Goal: Check status: Check status

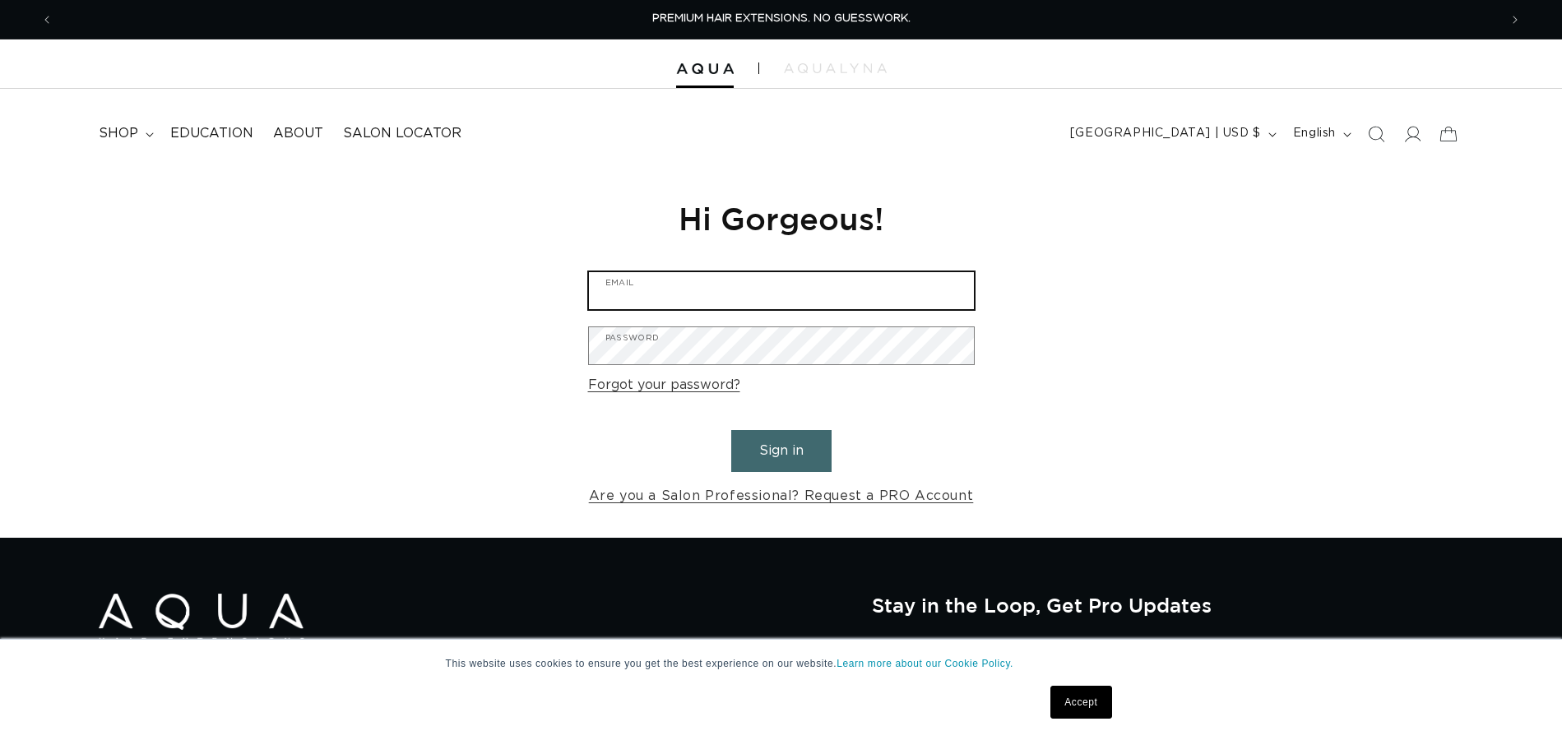
type input "luiza@thebeautybarbyluiza.com"
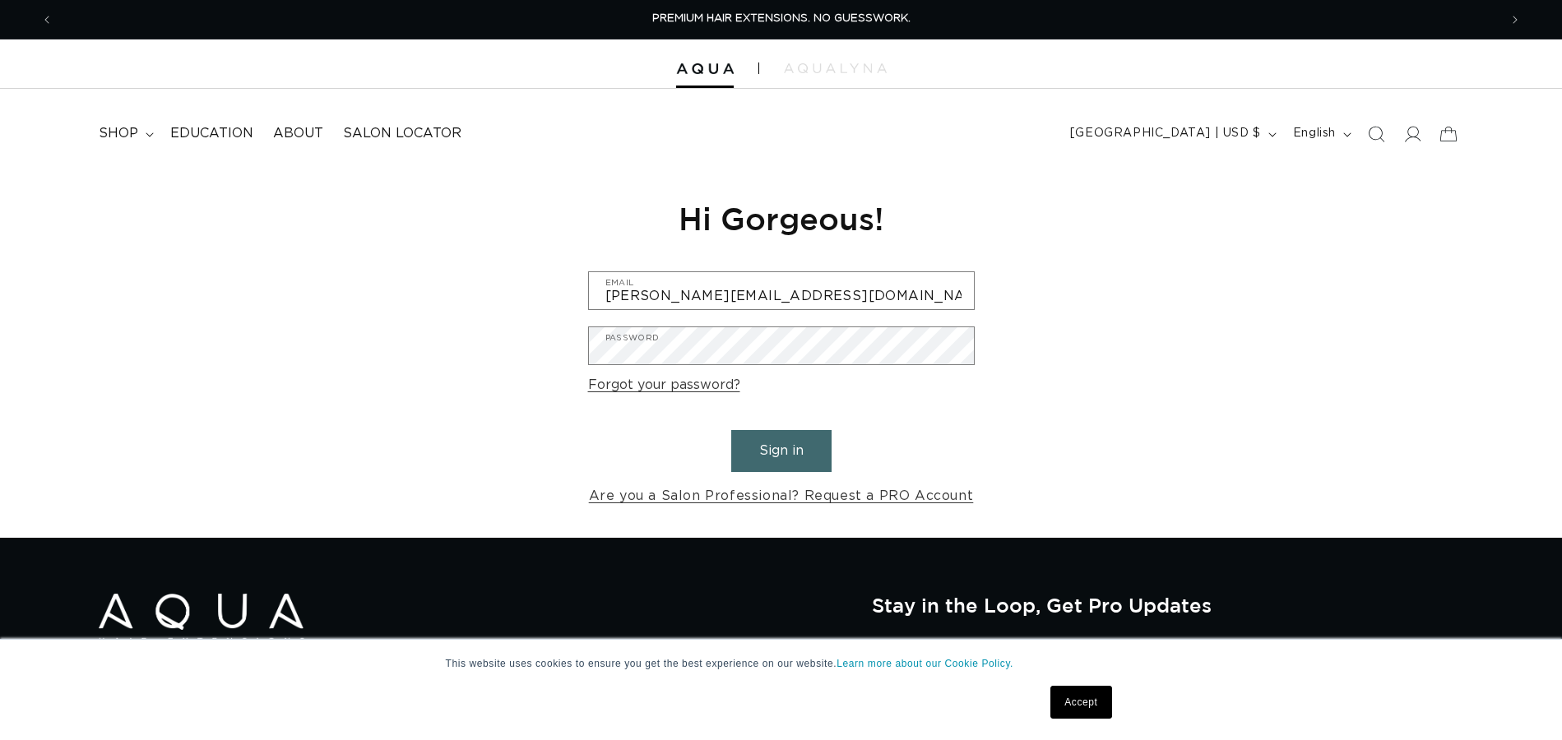
click at [814, 443] on button "Sign in" at bounding box center [781, 451] width 100 height 42
click at [926, 406] on form "luiza@thebeautybarbyluiza.com Email Password Forgot your password? Sign in Are …" at bounding box center [781, 389] width 387 height 237
click at [779, 447] on button "Sign in" at bounding box center [781, 451] width 100 height 42
click at [994, 423] on div "Reset your password We will send you an email to reset your password Email Subm…" at bounding box center [781, 353] width 1562 height 369
click at [769, 455] on button "Sign in" at bounding box center [781, 451] width 100 height 42
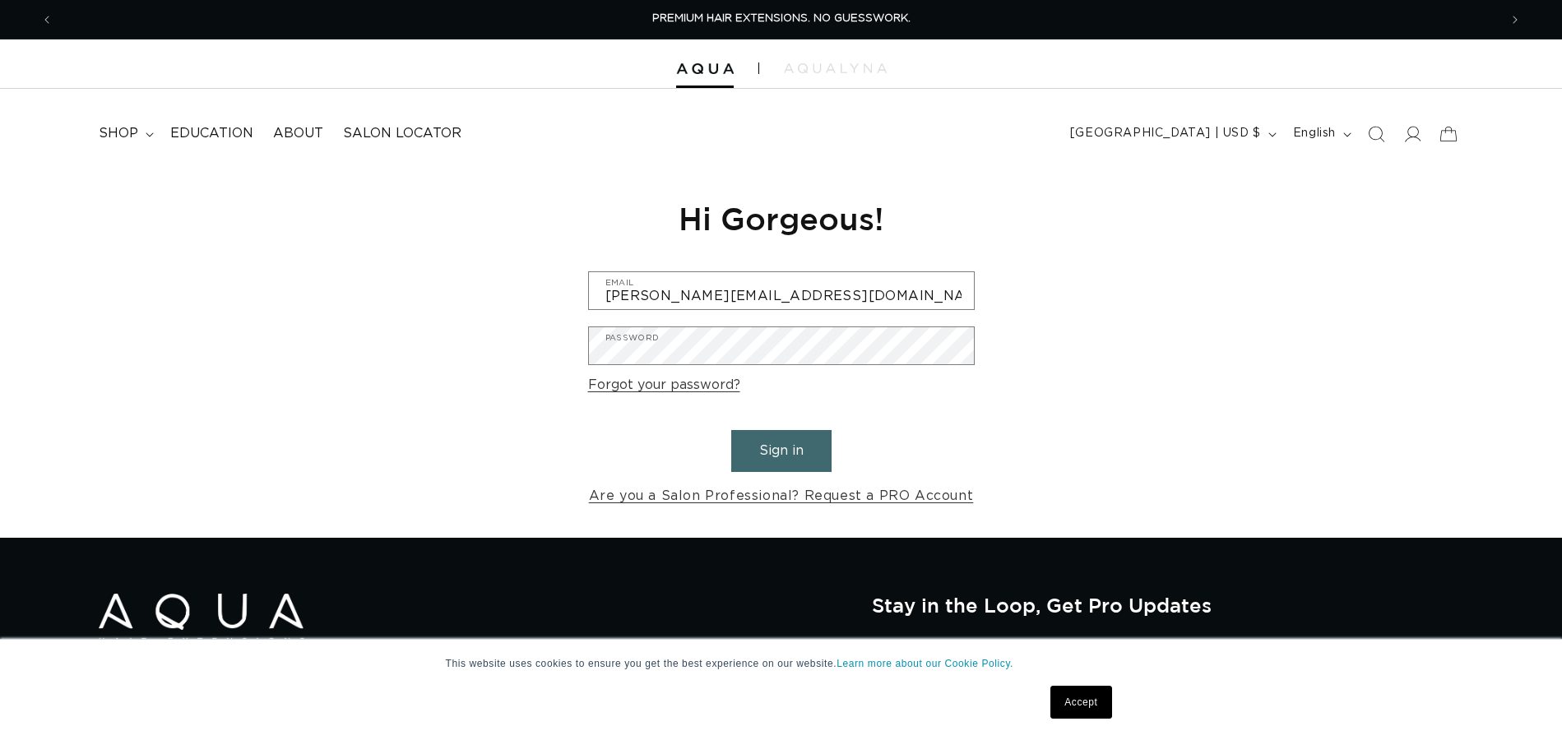
scroll to position [0, 2891]
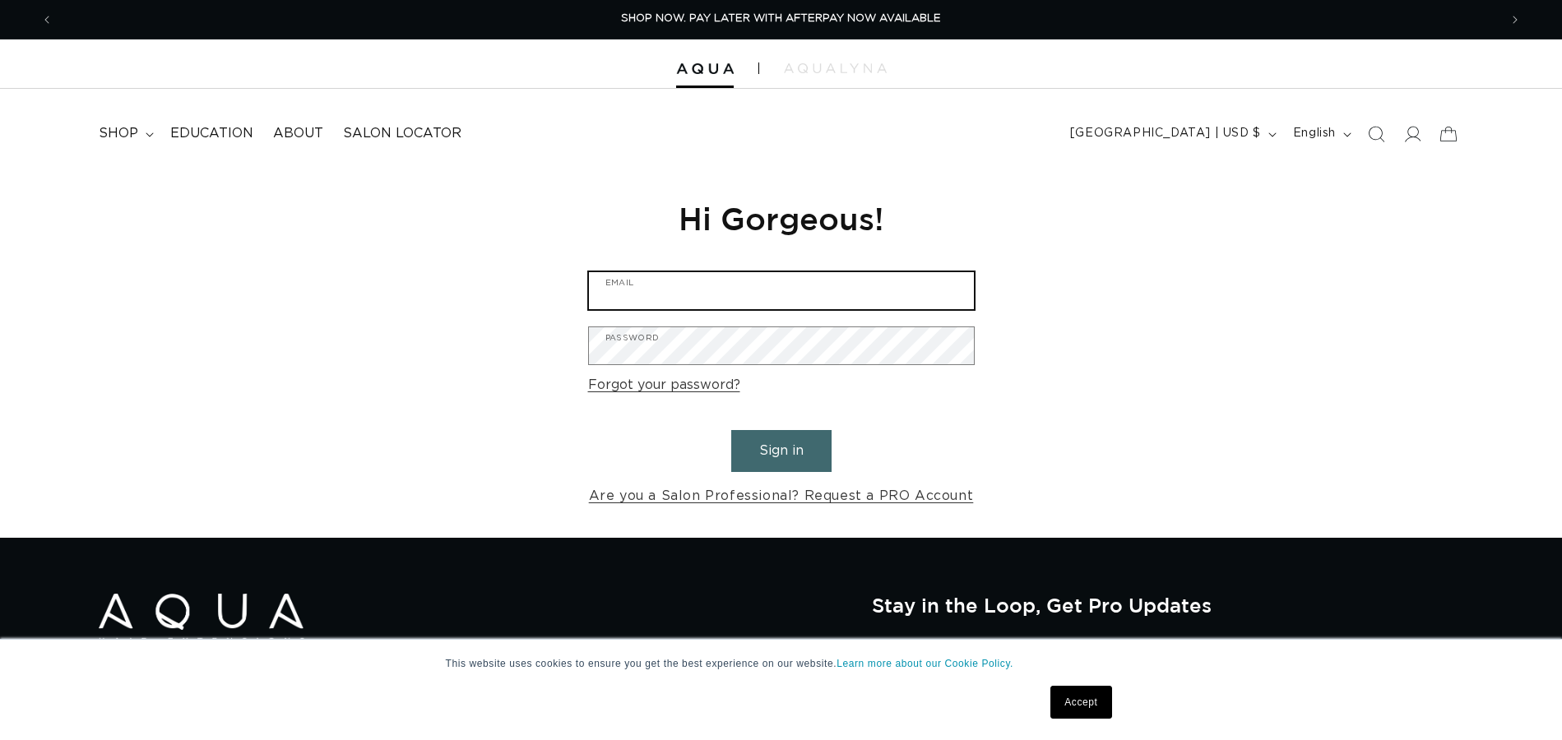
type input "[PERSON_NAME][EMAIL_ADDRESS][DOMAIN_NAME]"
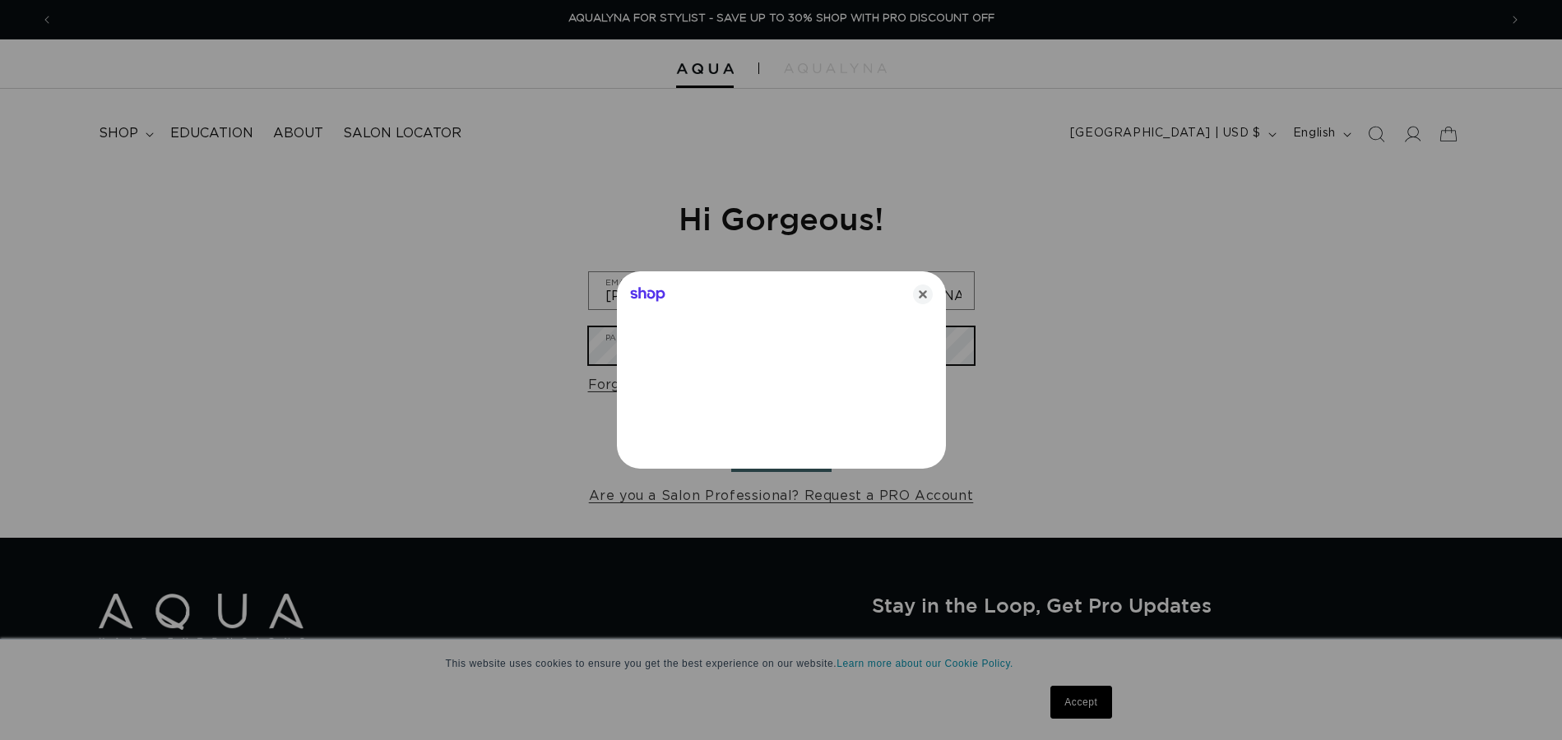
scroll to position [0, 2915]
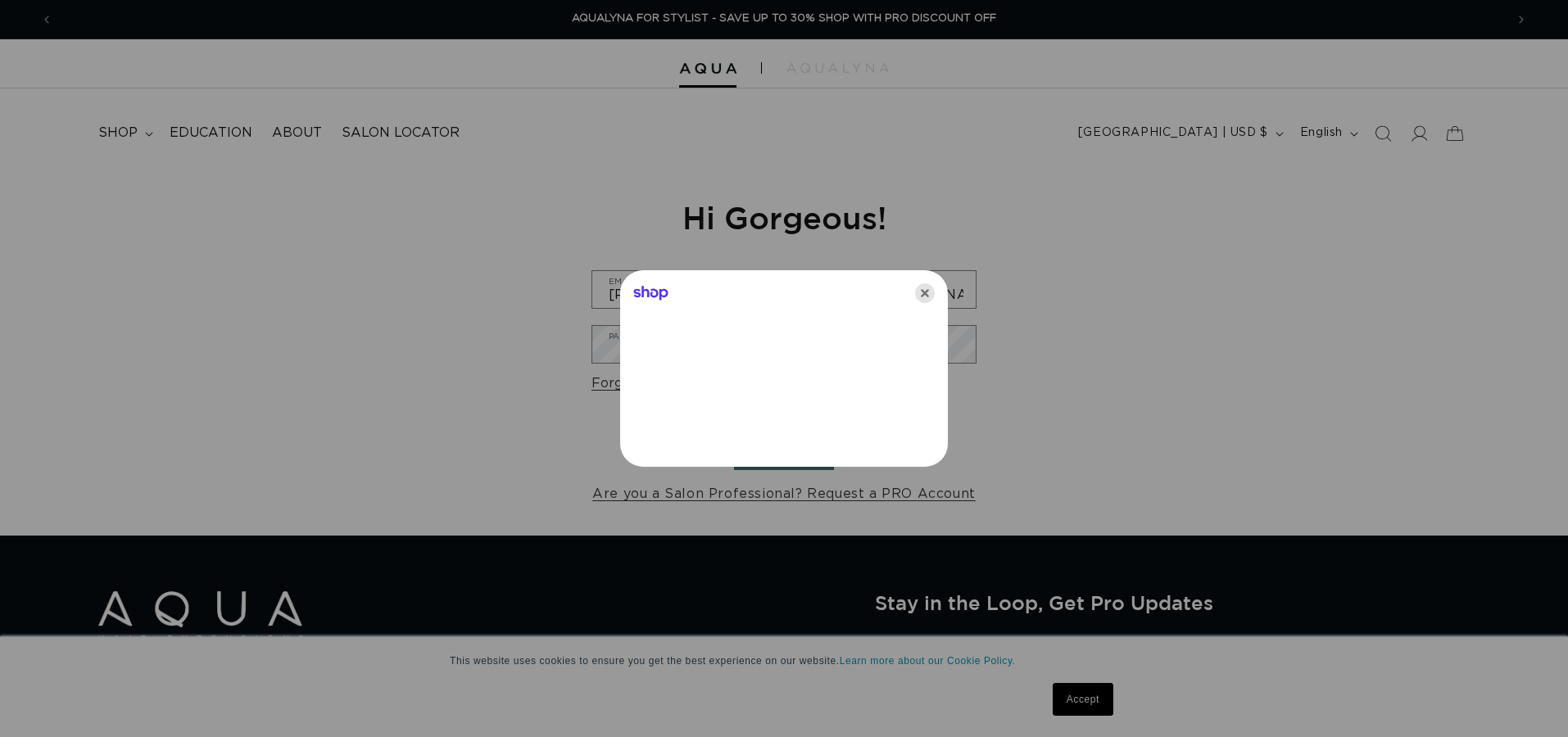
click at [924, 289] on icon "Close" at bounding box center [925, 294] width 20 height 20
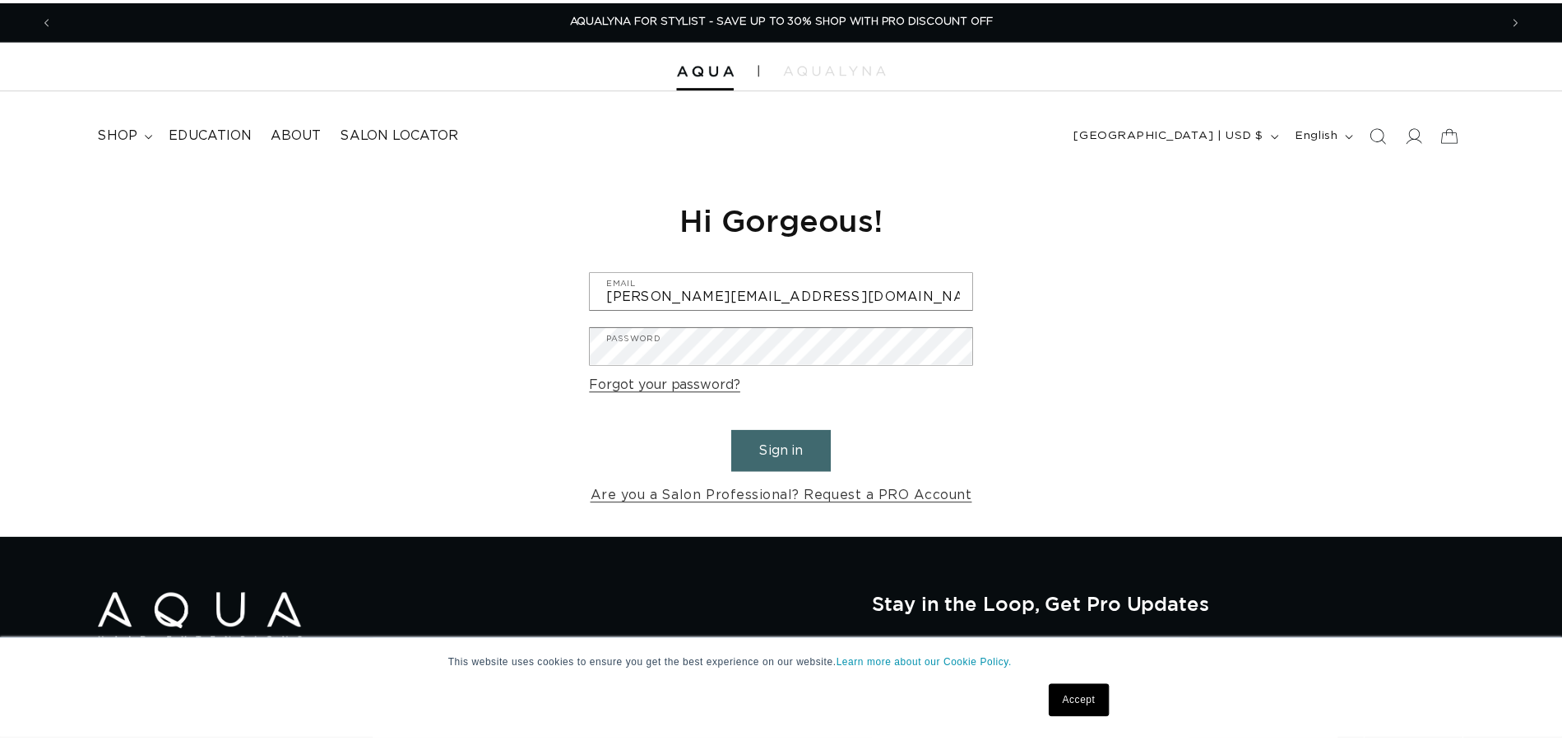
scroll to position [0, 2891]
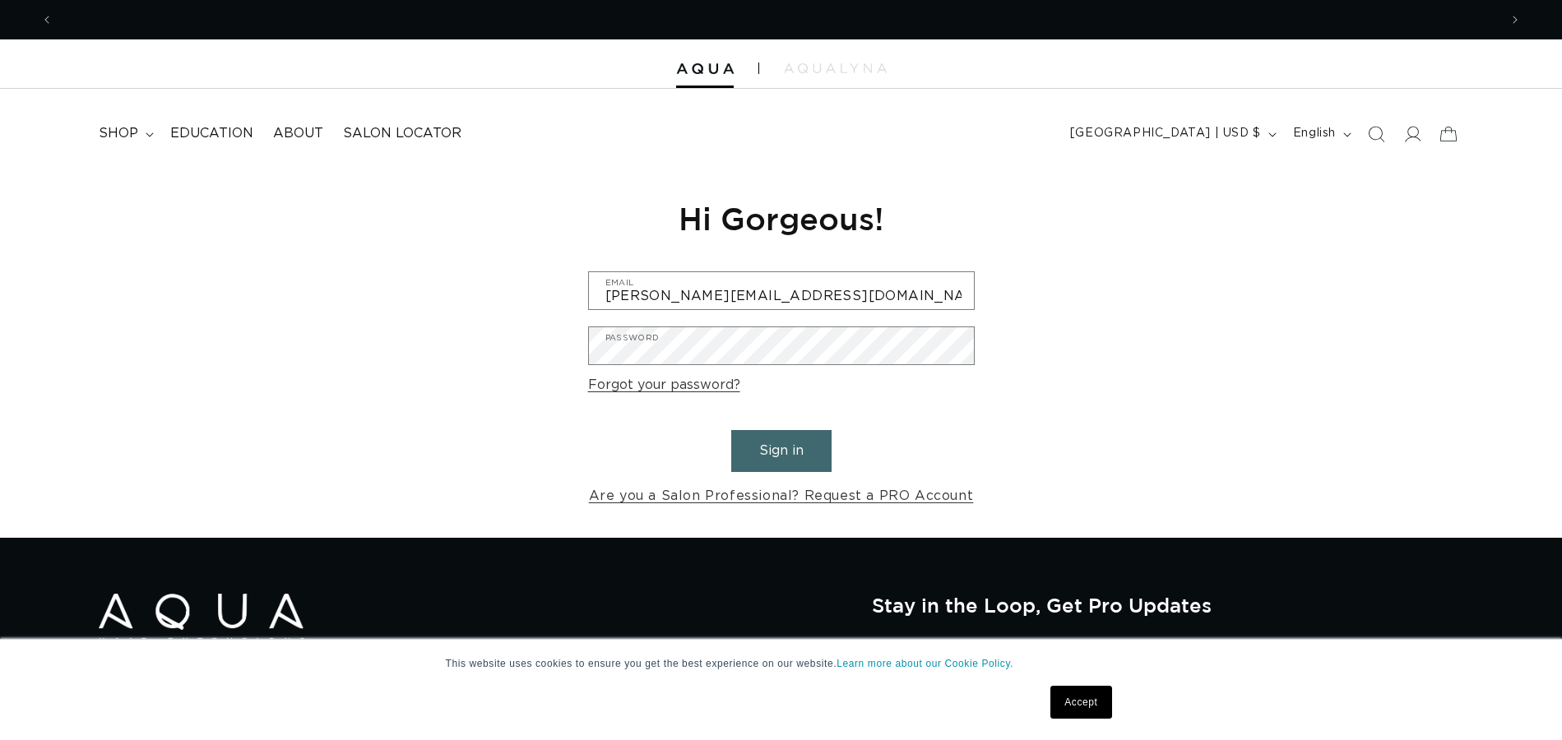
click at [791, 454] on button "Sign in" at bounding box center [781, 451] width 100 height 42
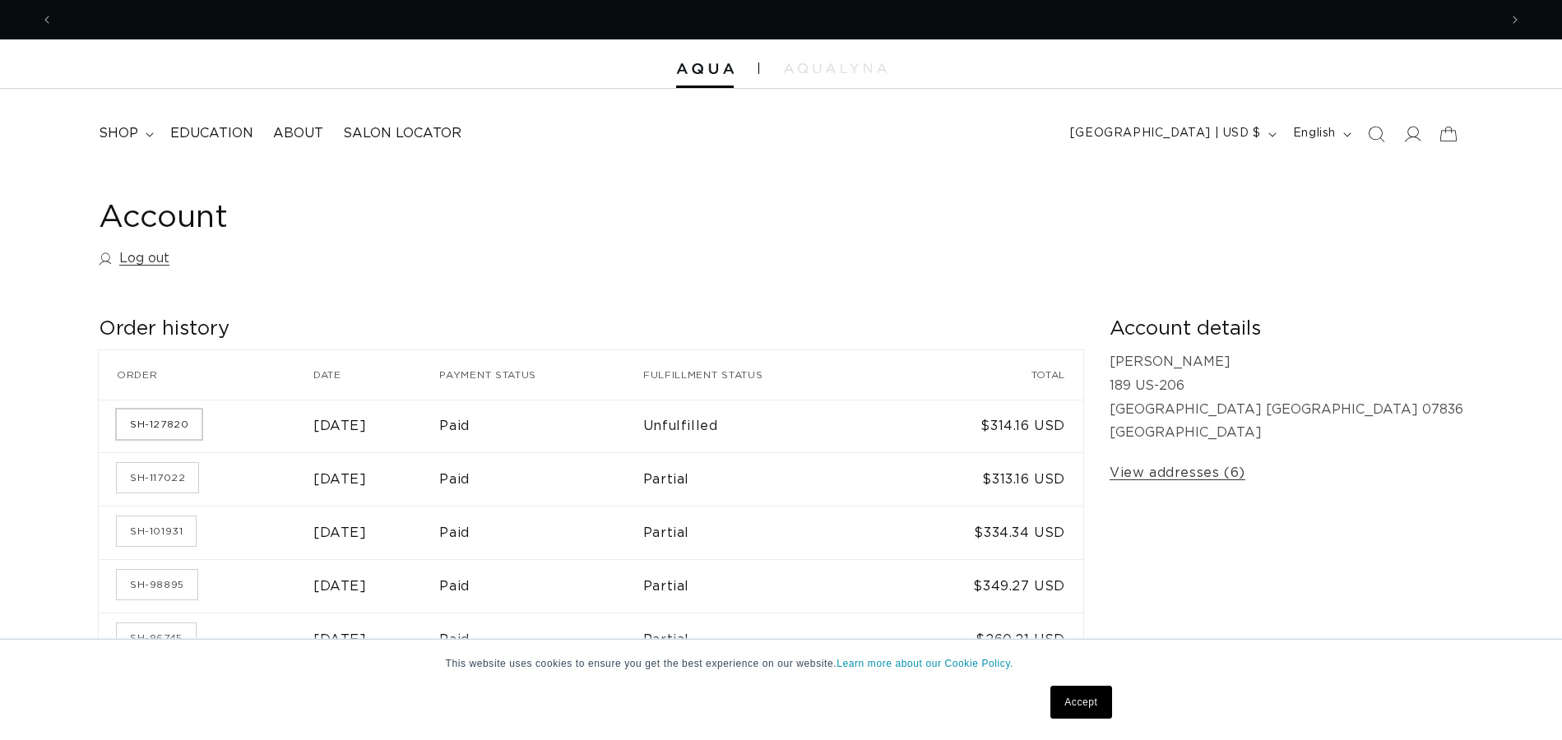
click at [162, 428] on link "SH-127820" at bounding box center [159, 425] width 85 height 30
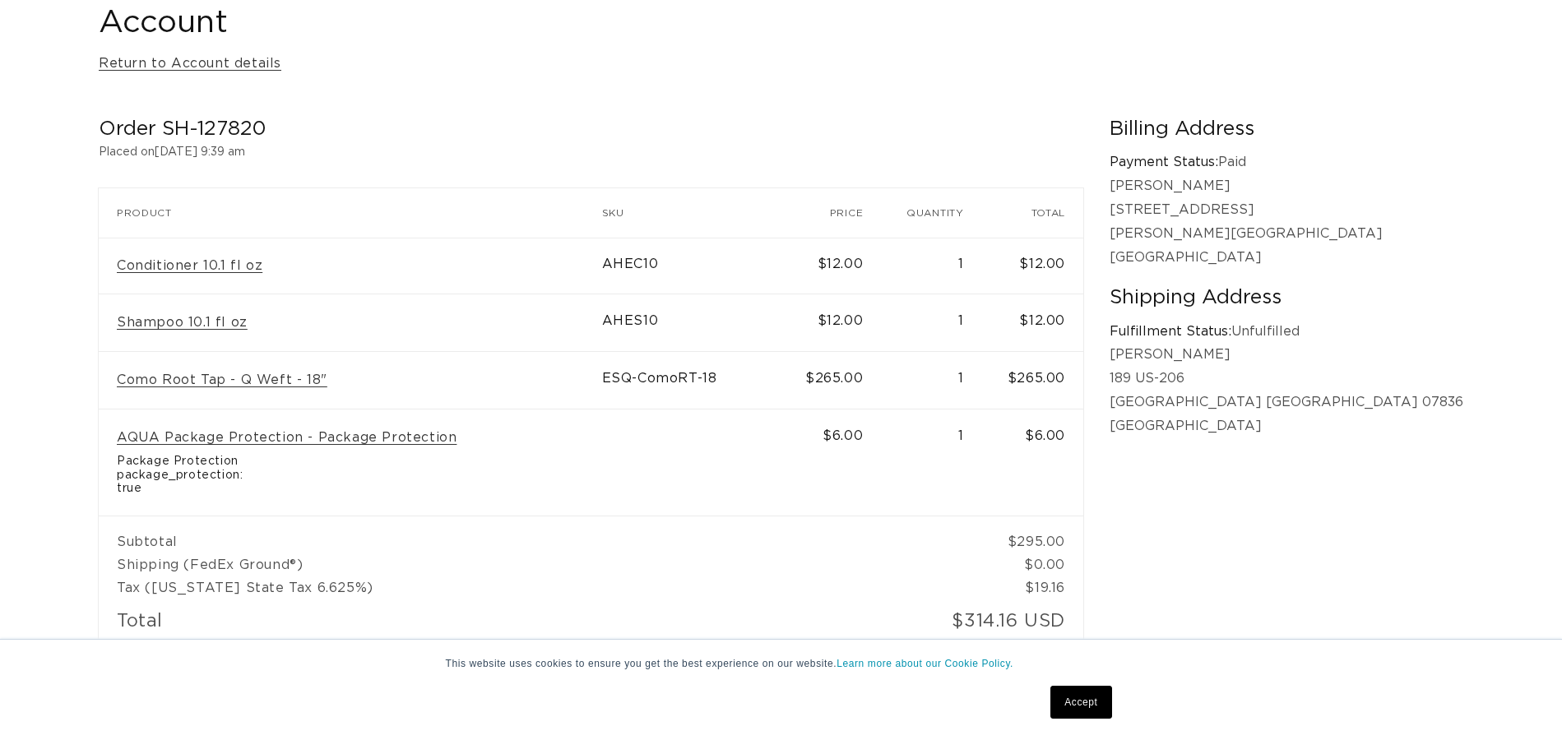
scroll to position [0, 2891]
click at [1086, 693] on link "Accept" at bounding box center [1080, 702] width 61 height 33
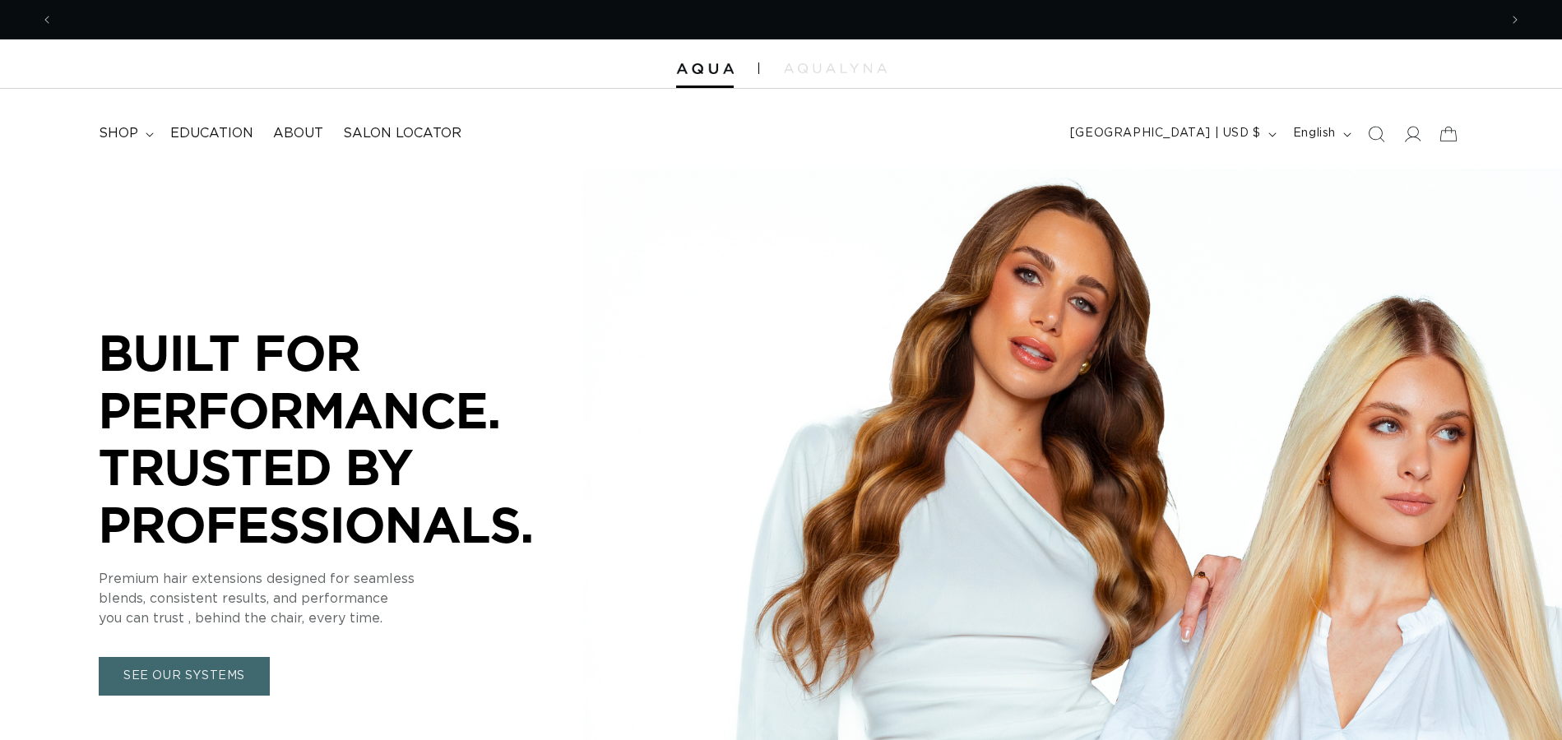
scroll to position [0, 1445]
